Goal: Browse casually: Explore the website without a specific task or goal

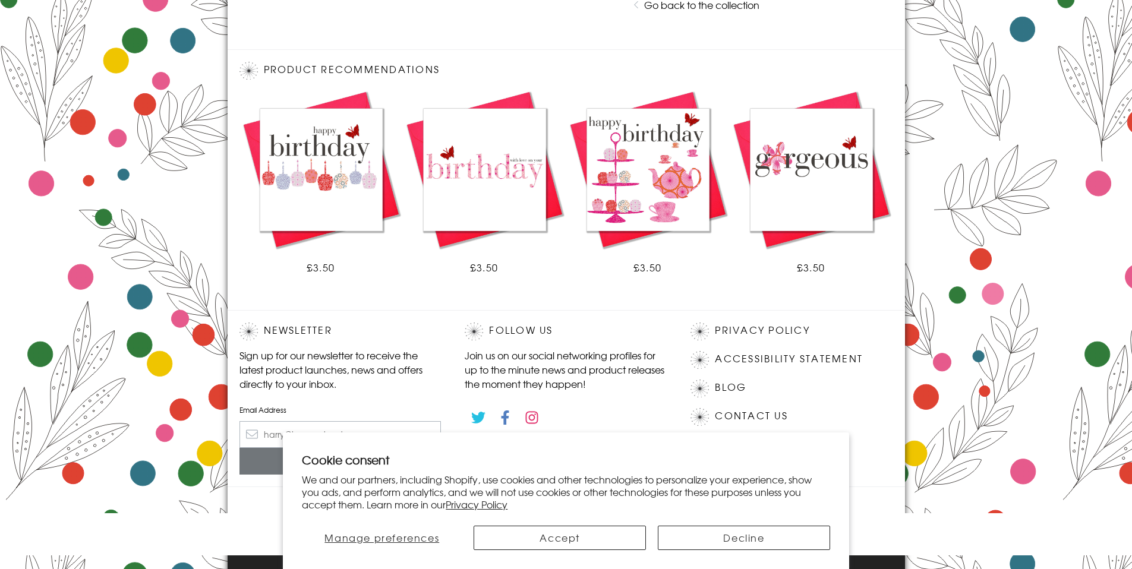
scroll to position [615, 0]
